Goal: Task Accomplishment & Management: Use online tool/utility

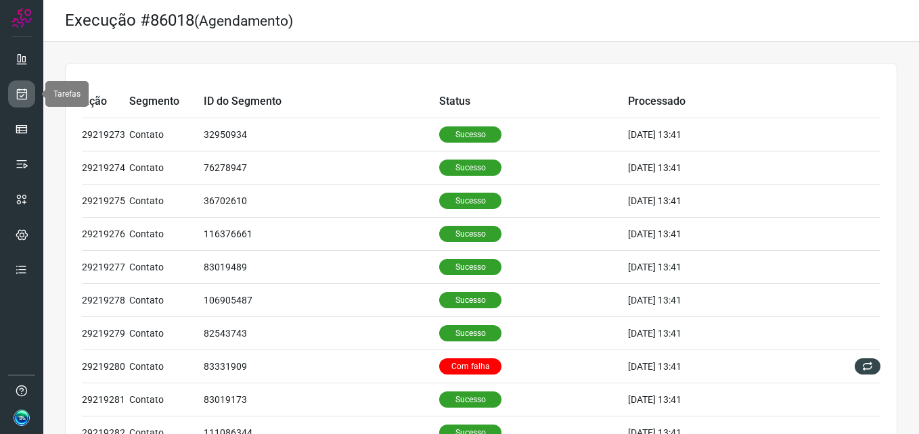
click at [18, 95] on icon at bounding box center [22, 94] width 14 height 14
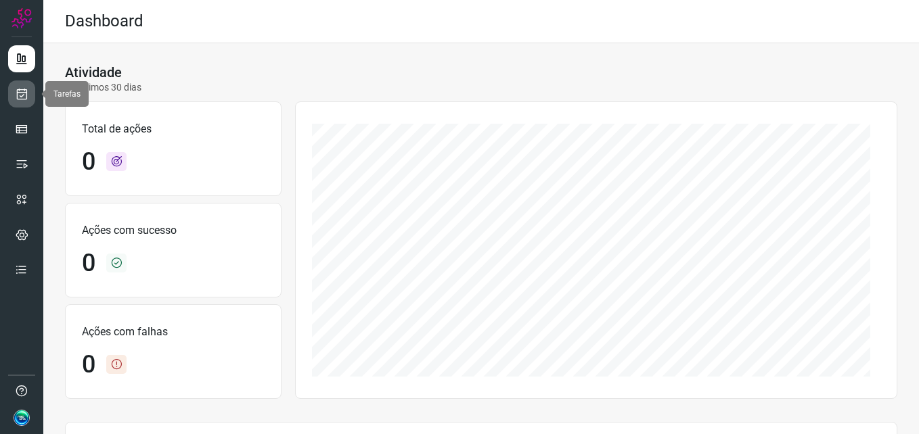
click at [28, 97] on link at bounding box center [21, 94] width 27 height 27
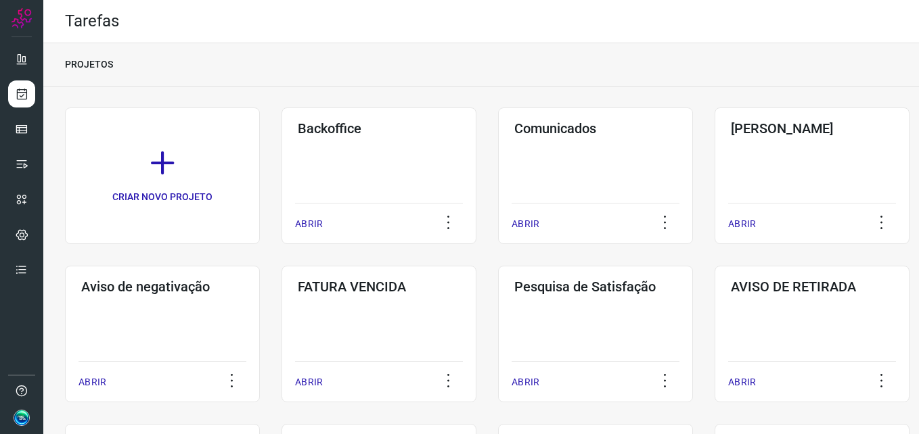
click at [290, 163] on div "Backoffice ABRIR" at bounding box center [378, 176] width 195 height 137
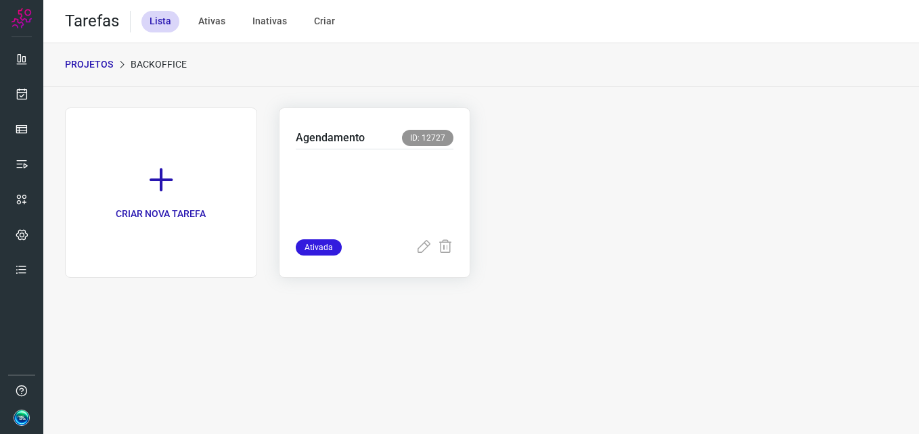
click at [401, 191] on p at bounding box center [375, 192] width 158 height 68
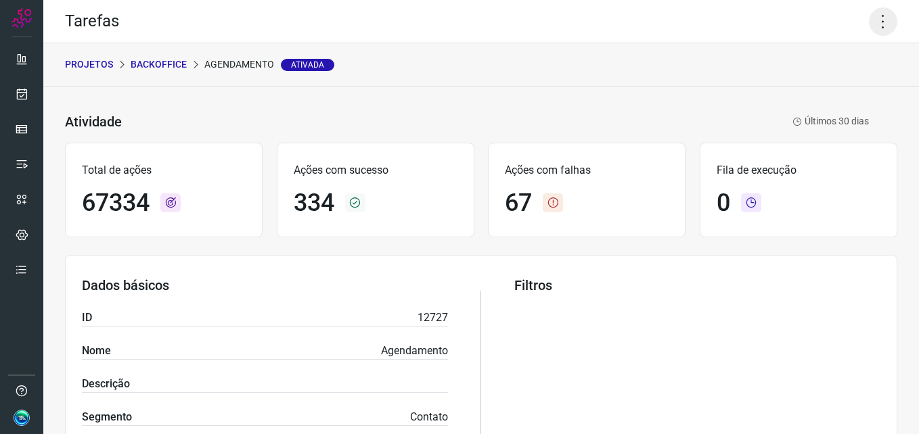
click at [869, 28] on icon at bounding box center [883, 21] width 28 height 28
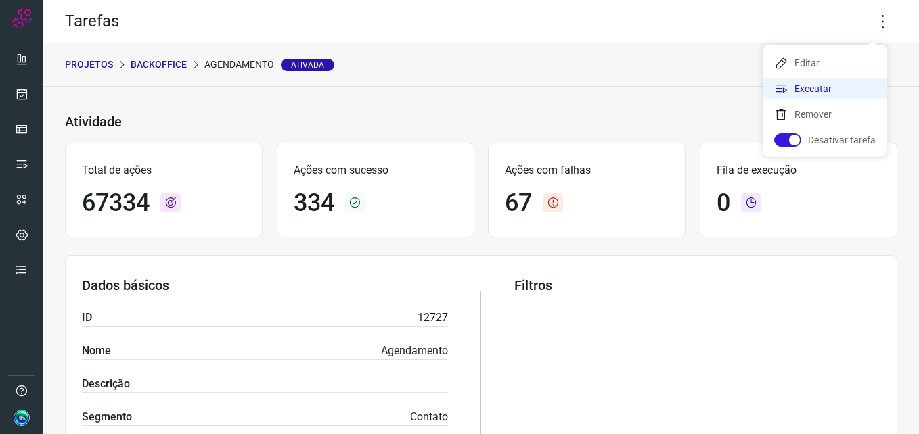
click at [792, 88] on li "Executar" at bounding box center [824, 89] width 123 height 22
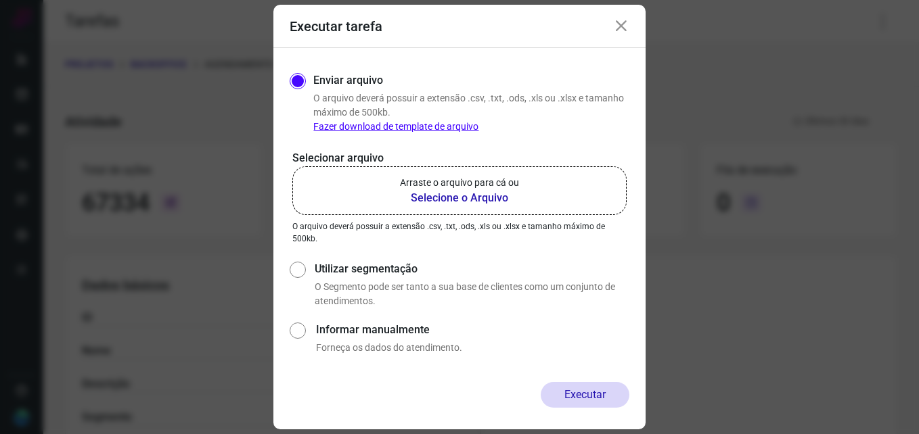
click at [458, 202] on b "Selecione o Arquivo" at bounding box center [459, 198] width 119 height 16
click at [0, 0] on input "Arraste o arquivo para cá ou Selecione o Arquivo" at bounding box center [0, 0] width 0 height 0
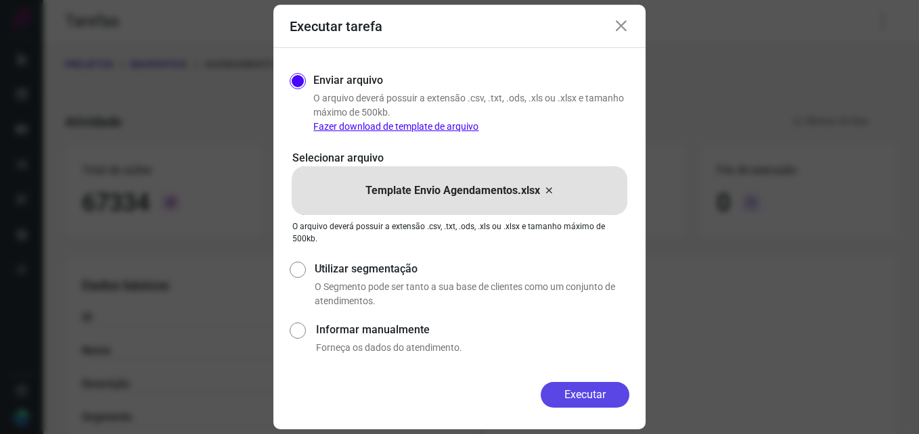
click at [576, 392] on button "Executar" at bounding box center [585, 395] width 89 height 26
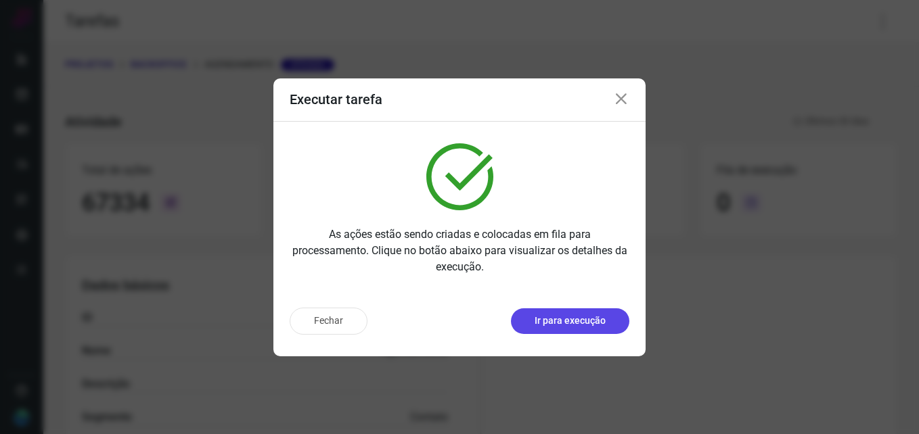
click at [586, 327] on button "Ir para execução" at bounding box center [570, 322] width 118 height 26
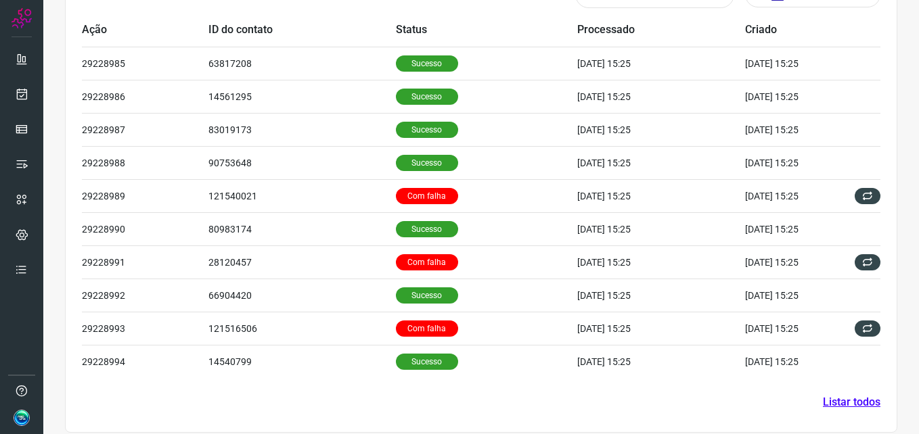
scroll to position [457, 0]
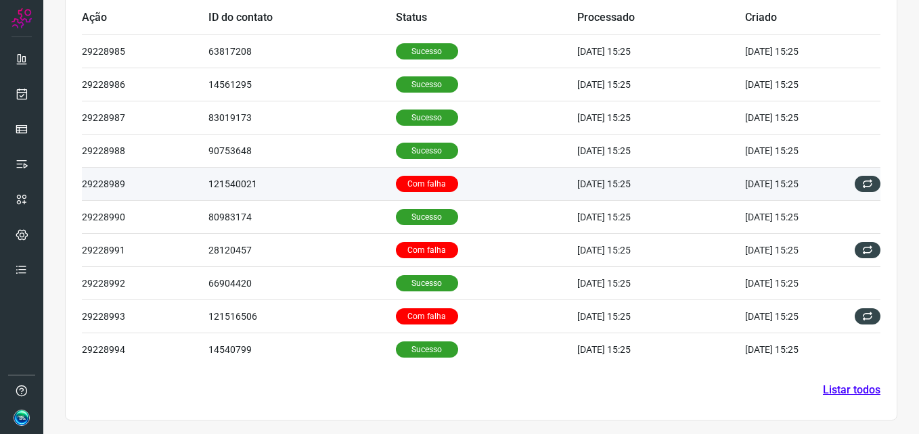
click at [409, 179] on p "Com falha" at bounding box center [427, 184] width 62 height 16
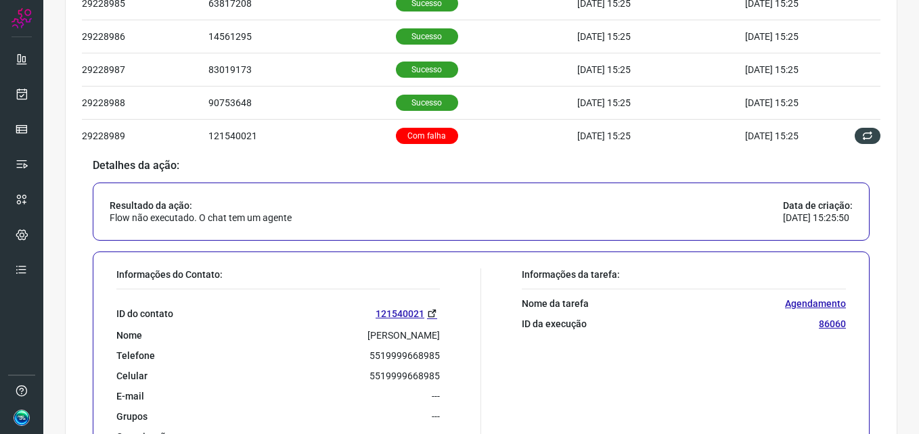
scroll to position [524, 0]
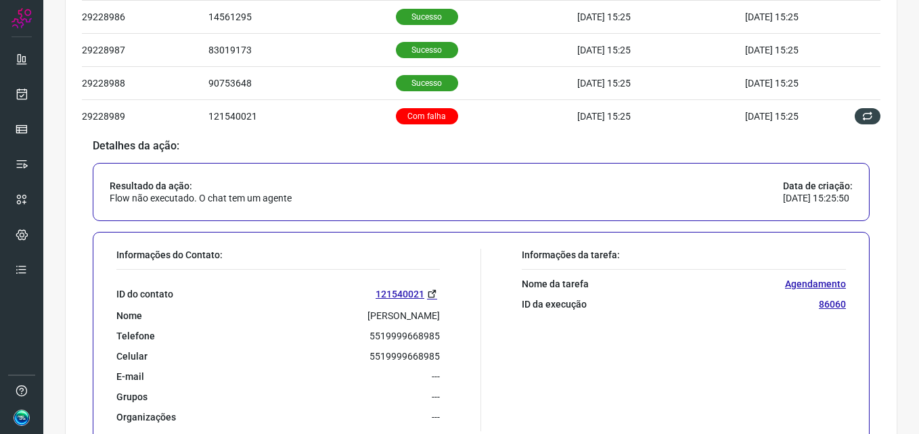
click at [396, 286] on div "ID do contato [PHONE_NUMBER] Nome [PERSON_NAME] Telefone 5519999668985 Celular …" at bounding box center [277, 347] width 323 height 154
click at [392, 293] on link "121540021" at bounding box center [408, 294] width 64 height 16
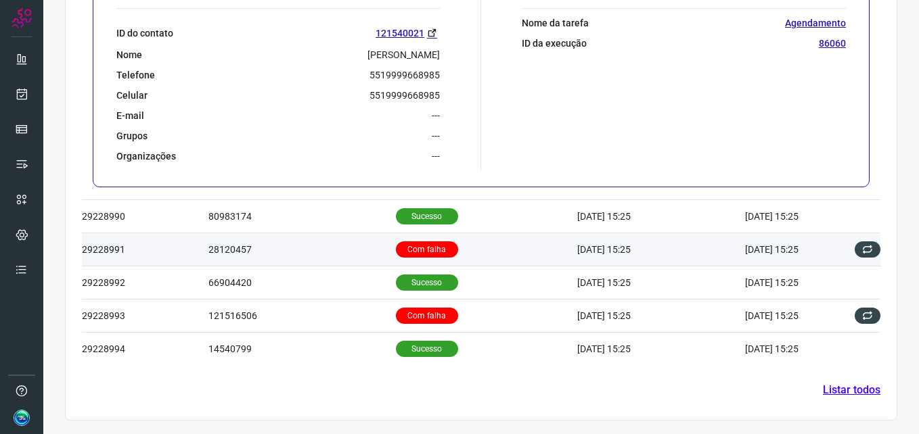
click at [403, 245] on p "Com falha" at bounding box center [427, 250] width 62 height 16
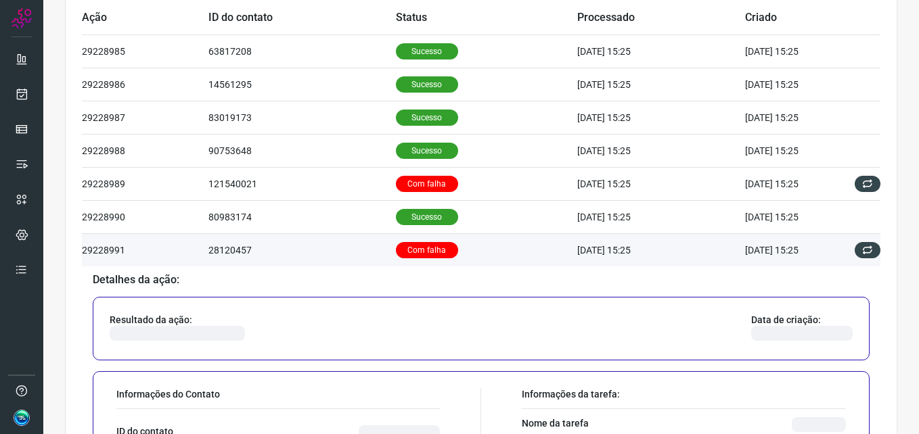
scroll to position [592, 0]
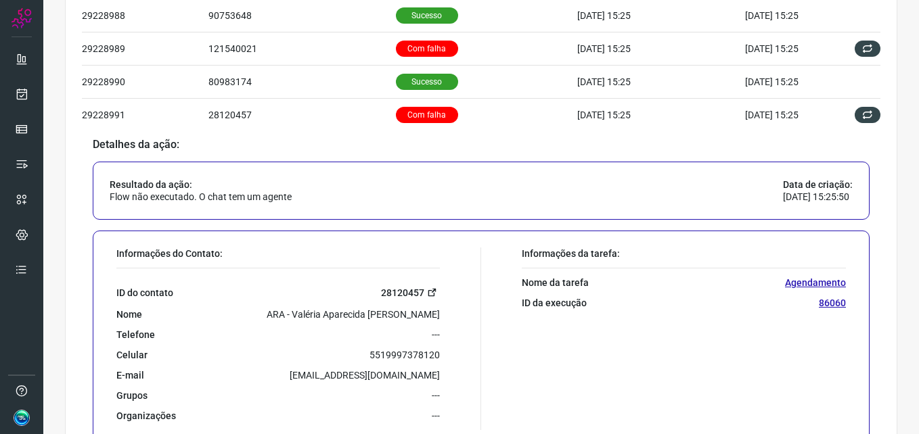
click at [390, 290] on link "28120457" at bounding box center [410, 293] width 59 height 16
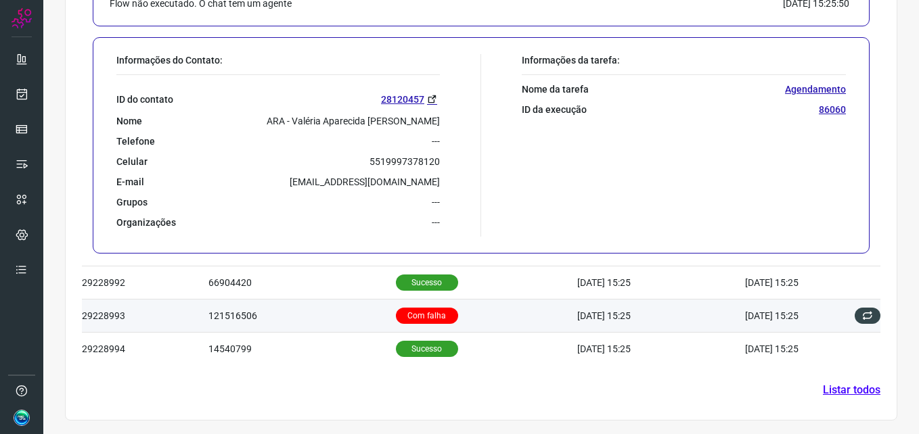
click at [409, 311] on p "Com falha" at bounding box center [427, 316] width 62 height 16
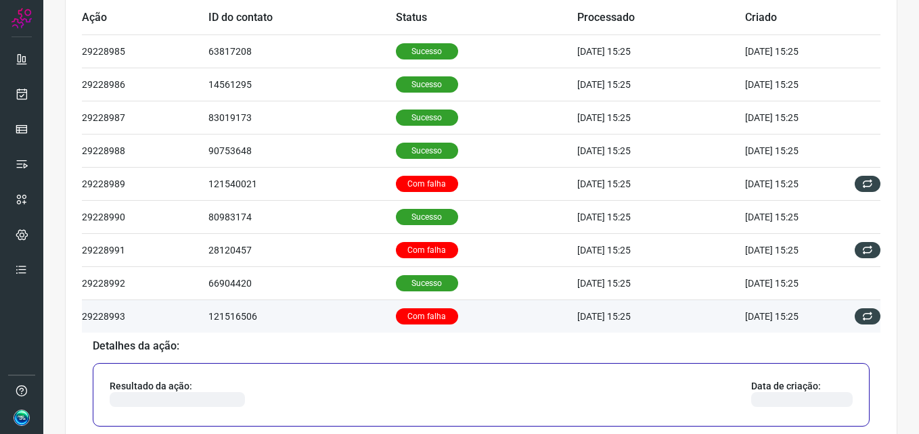
click at [409, 314] on p "Com falha" at bounding box center [427, 317] width 62 height 16
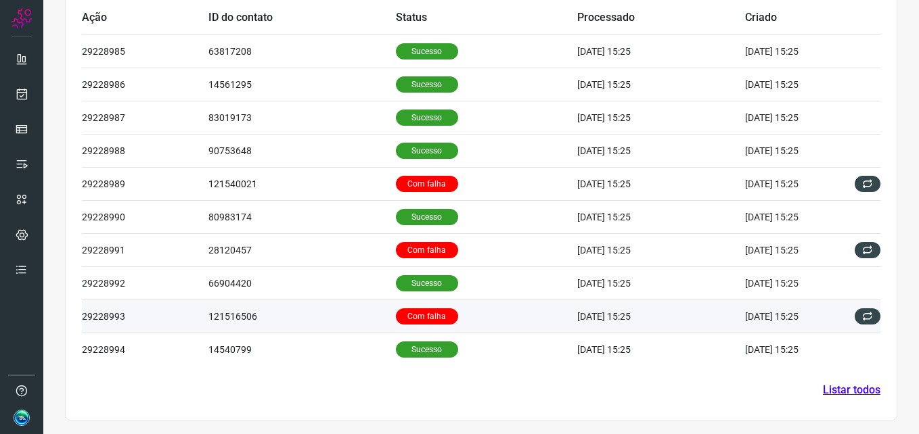
click at [409, 314] on p "Com falha" at bounding box center [427, 317] width 62 height 16
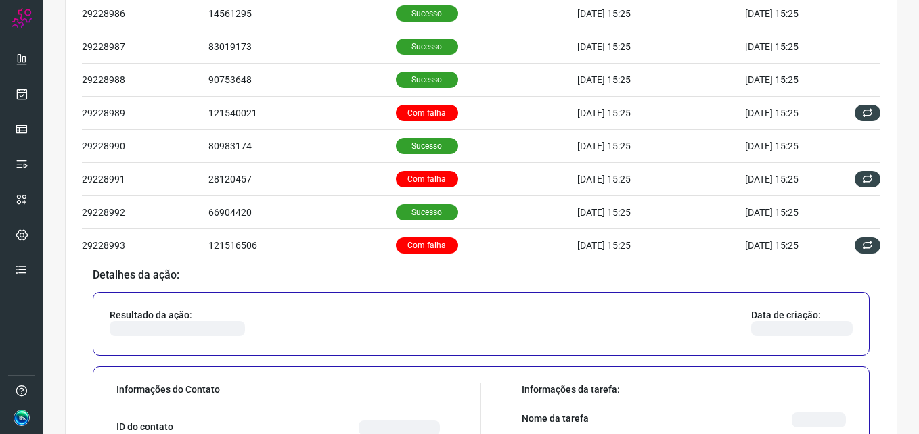
scroll to position [592, 0]
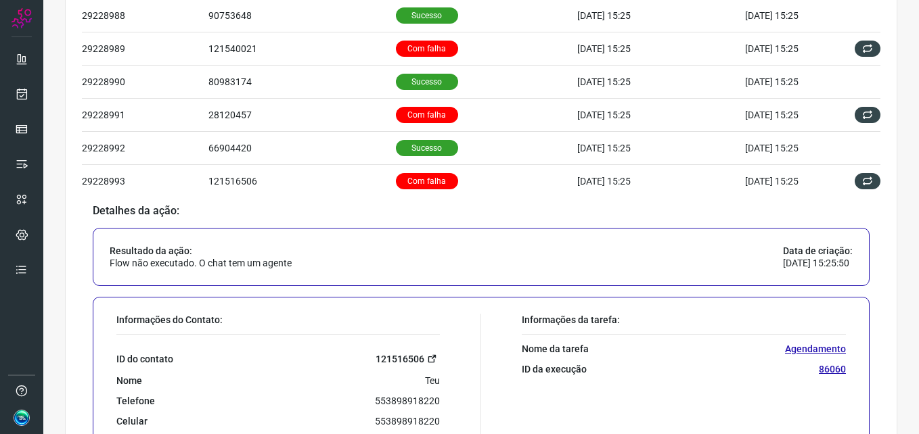
click at [409, 357] on link "121516506" at bounding box center [408, 359] width 64 height 16
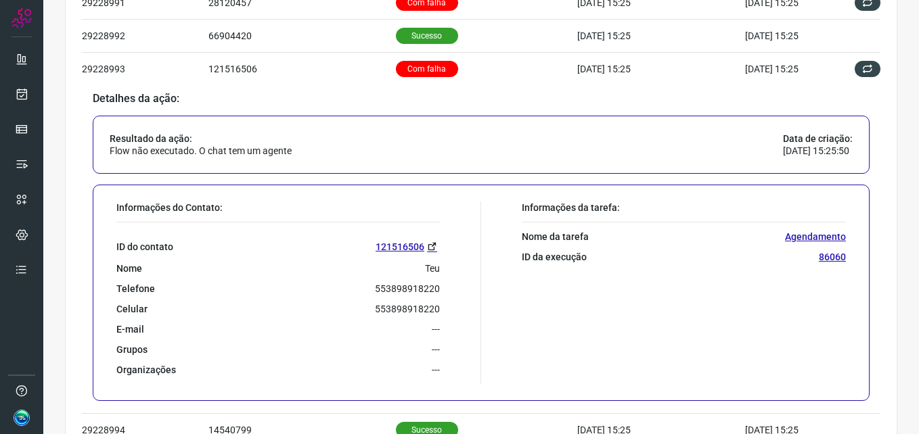
scroll to position [786, 0]
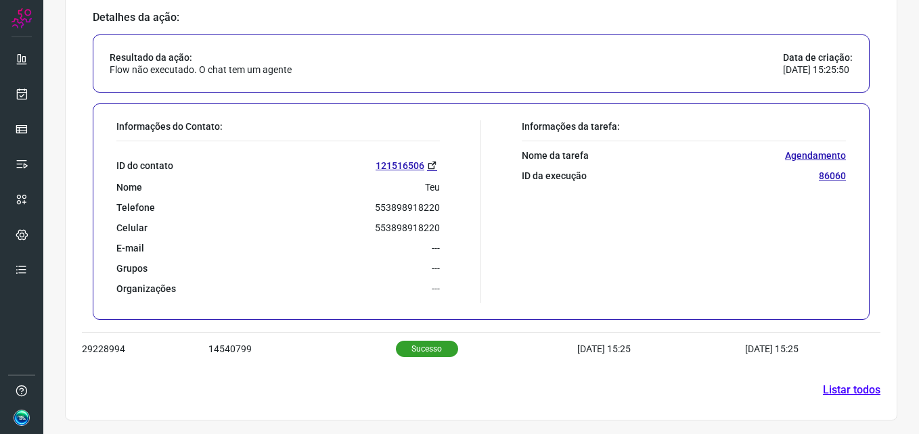
click at [825, 388] on link "Listar todos" at bounding box center [852, 390] width 58 height 16
